Goal: Task Accomplishment & Management: Manage account settings

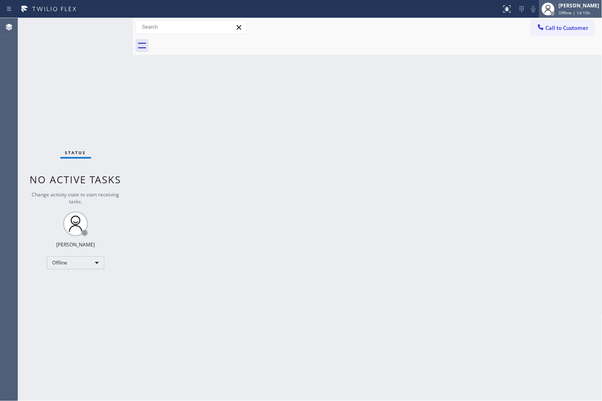
click at [574, 11] on span "Offline | 1d 15h" at bounding box center [575, 13] width 32 height 6
click at [83, 259] on div "Offline" at bounding box center [75, 263] width 57 height 13
click at [72, 284] on li "Available" at bounding box center [75, 285] width 56 height 10
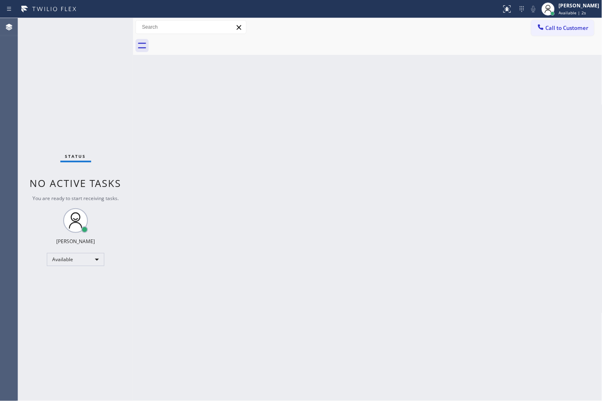
click at [103, 29] on div "Status No active tasks You are ready to start receiving tasks. [PERSON_NAME]" at bounding box center [75, 209] width 115 height 383
click at [59, 323] on div "Status No active tasks You are ready to start receiving tasks. [PERSON_NAME]" at bounding box center [75, 209] width 115 height 383
click at [48, 76] on div "Status No active tasks You are ready to start receiving tasks. [PERSON_NAME]" at bounding box center [75, 209] width 115 height 383
click at [124, 198] on div "Status No active tasks You are ready to start receiving tasks. [PERSON_NAME]" at bounding box center [75, 209] width 115 height 383
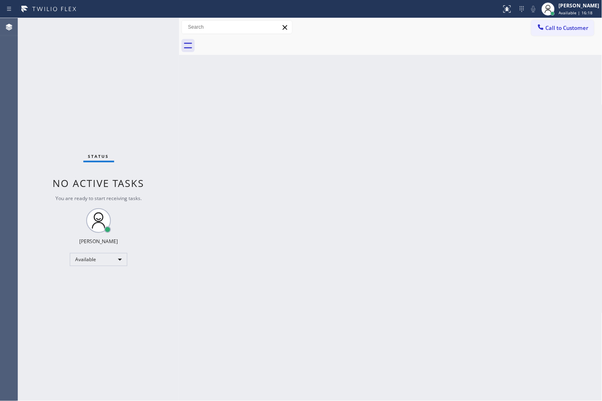
drag, startPoint x: 133, startPoint y: 129, endPoint x: 179, endPoint y: 134, distance: 46.2
click at [179, 134] on div at bounding box center [179, 209] width 0 height 383
click at [141, 71] on div "Status No active tasks You are ready to start receiving tasks. [PERSON_NAME]" at bounding box center [98, 209] width 161 height 383
click at [120, 185] on span "No active tasks" at bounding box center [99, 184] width 92 height 14
click at [227, 177] on div "Back to Dashboard Change Sender ID Customers Technicians Select a contact Outbo…" at bounding box center [390, 209] width 423 height 383
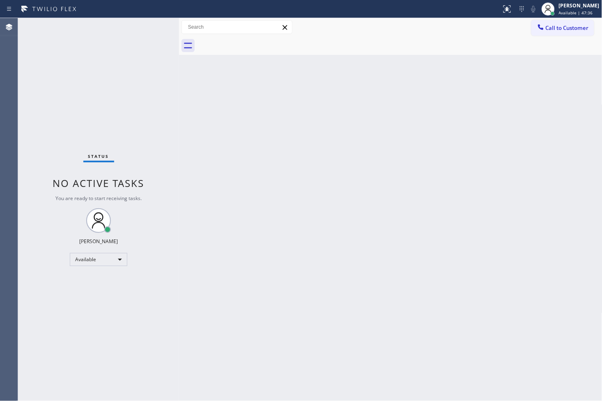
click at [310, 306] on div "Back to Dashboard Change Sender ID Customers Technicians Select a contact Outbo…" at bounding box center [390, 209] width 423 height 383
click at [423, 311] on div "Back to Dashboard Change Sender ID Customers Technicians Select a contact Outbo…" at bounding box center [390, 209] width 423 height 383
click at [62, 109] on div "Status No active tasks You are ready to start receiving tasks. [PERSON_NAME]" at bounding box center [98, 209] width 161 height 383
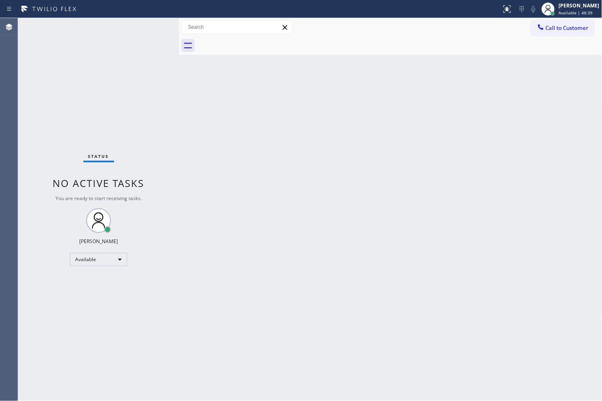
drag, startPoint x: 219, startPoint y: 149, endPoint x: 257, endPoint y: 181, distance: 50.1
click at [226, 156] on div "Back to Dashboard Change Sender ID Customers Technicians Select a contact Outbo…" at bounding box center [390, 209] width 423 height 383
click at [94, 142] on div "Status No active tasks You are ready to start receiving tasks. [PERSON_NAME]" at bounding box center [98, 209] width 161 height 383
click at [154, 29] on div "Status No active tasks You are ready to start receiving tasks. [PERSON_NAME]" at bounding box center [98, 209] width 161 height 383
click at [68, 112] on div "Status No active tasks You are ready to start receiving tasks. [PERSON_NAME]" at bounding box center [98, 209] width 161 height 383
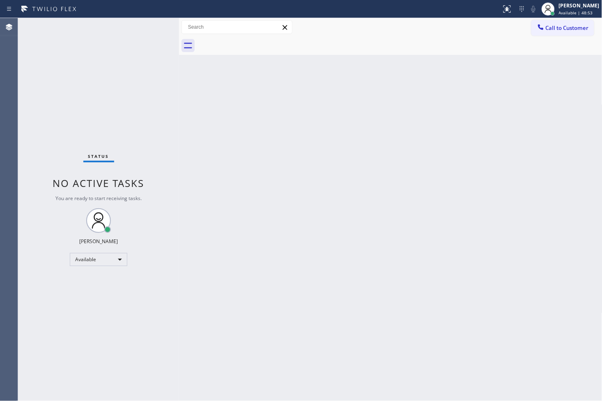
click at [144, 32] on div "Status No active tasks You are ready to start receiving tasks. [PERSON_NAME]" at bounding box center [98, 209] width 161 height 383
click at [146, 28] on div "Status No active tasks You are ready to start receiving tasks. [PERSON_NAME]" at bounding box center [98, 209] width 161 height 383
click at [143, 39] on div "Status No active tasks You are ready to start receiving tasks. [PERSON_NAME]" at bounding box center [98, 209] width 161 height 383
